Goal: Find specific page/section: Find specific page/section

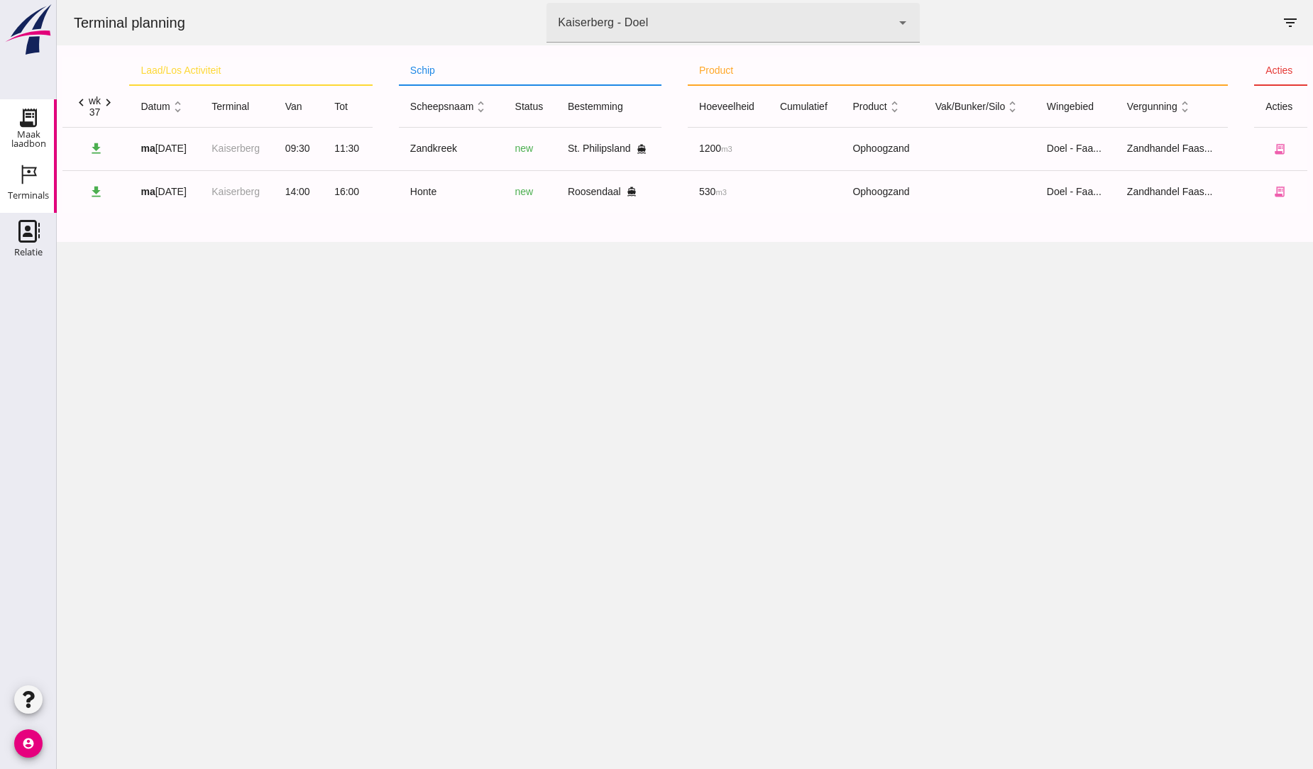
click at [23, 123] on use at bounding box center [28, 117] width 23 height 23
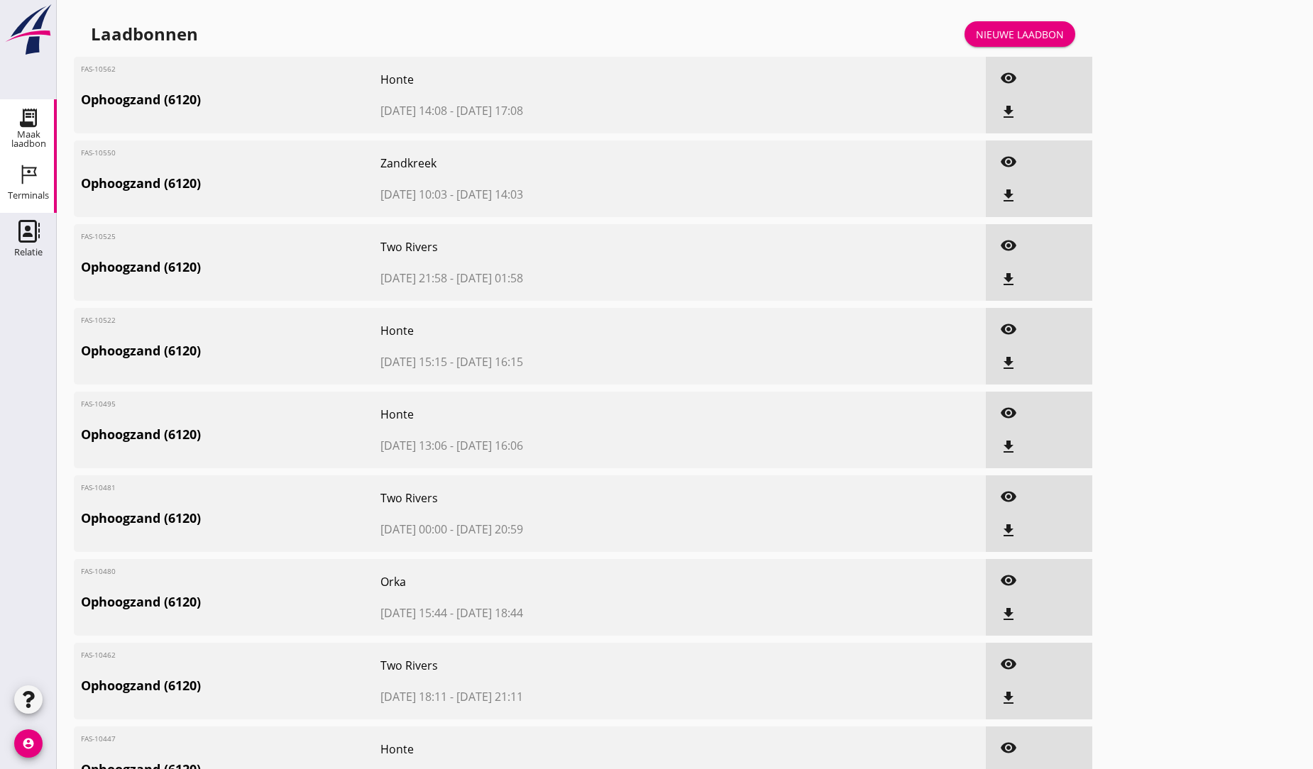
click at [29, 168] on use at bounding box center [29, 174] width 15 height 19
click at [33, 175] on use at bounding box center [29, 174] width 15 height 19
